Goal: Find specific page/section: Find specific page/section

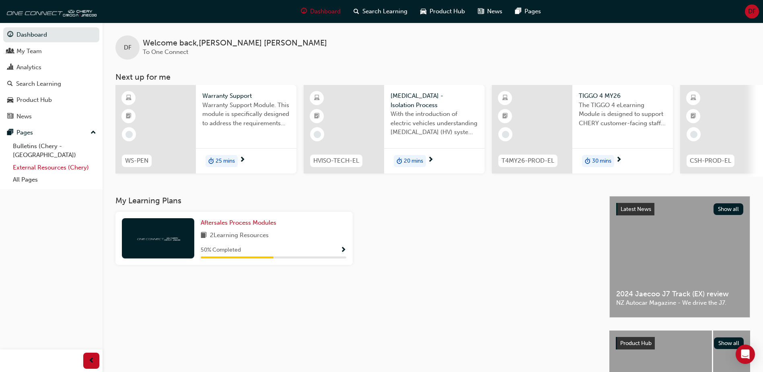
drag, startPoint x: 43, startPoint y: 157, endPoint x: 89, endPoint y: 162, distance: 45.7
click at [43, 161] on link "External Resources (Chery)" at bounding box center [55, 167] width 90 height 12
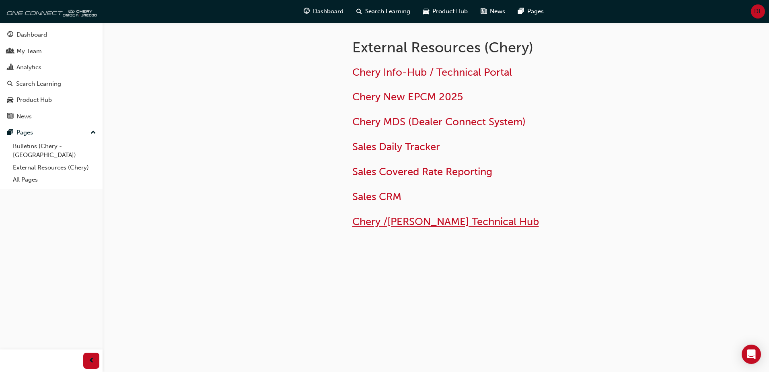
click at [466, 219] on span "Chery /[PERSON_NAME] Technical Hub" at bounding box center [445, 221] width 187 height 12
